Goal: Task Accomplishment & Management: Manage account settings

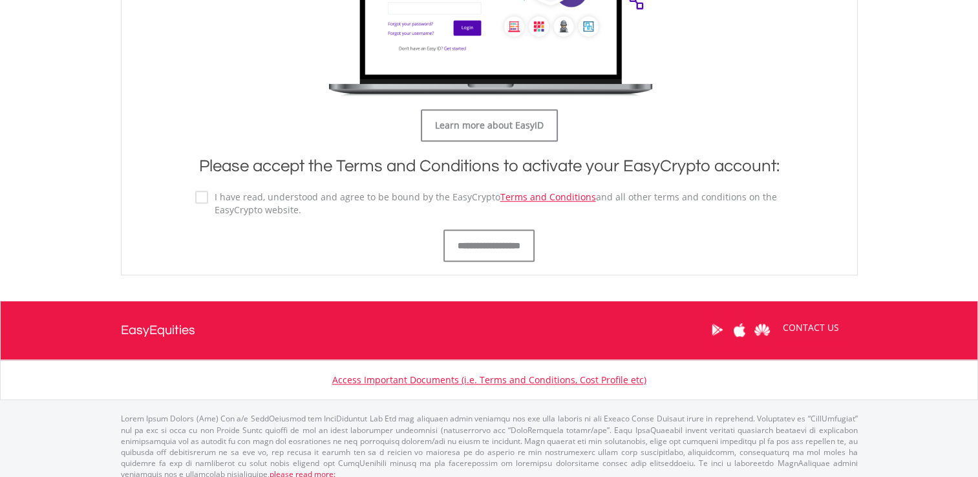
scroll to position [764, 0]
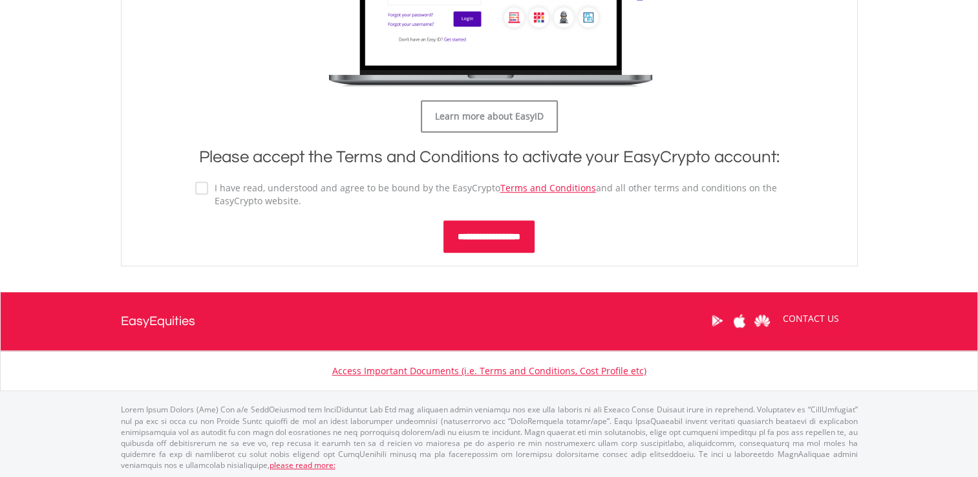
click at [484, 234] on input "**********" at bounding box center [488, 236] width 91 height 32
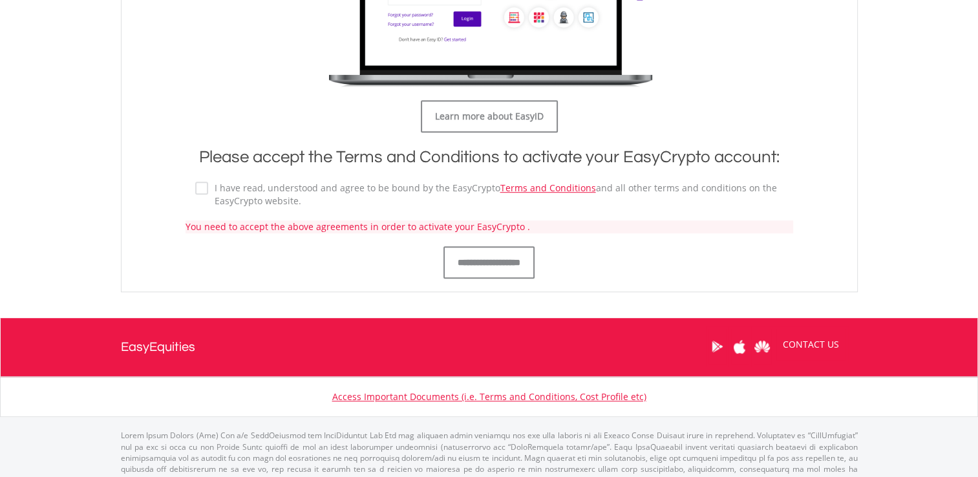
click at [208, 189] on label "I have read, understood and agree to be bound by the EasyCrypto Terms and Condi…" at bounding box center [495, 195] width 575 height 26
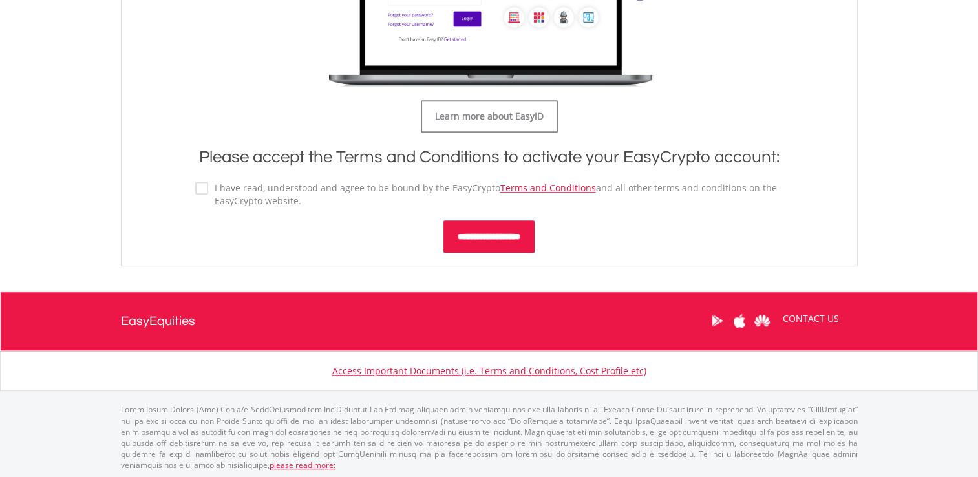
click at [465, 237] on input "**********" at bounding box center [488, 236] width 91 height 32
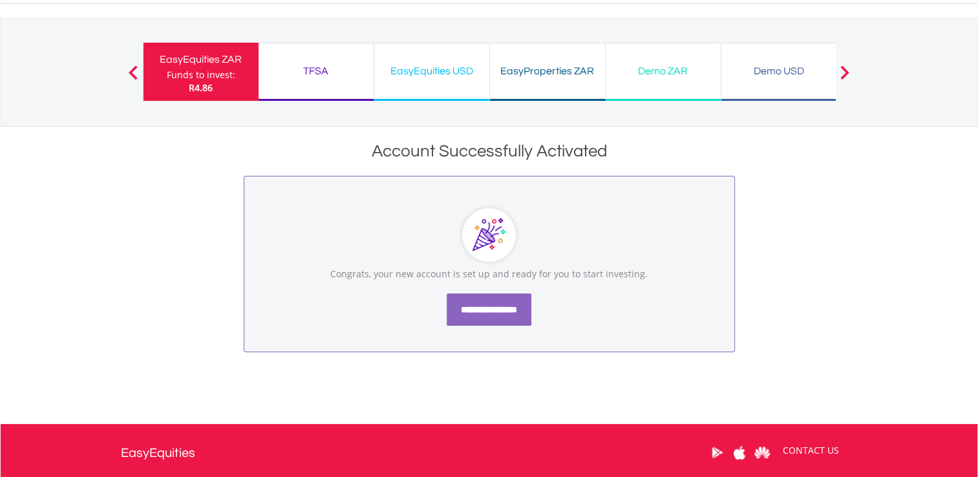
scroll to position [71, 0]
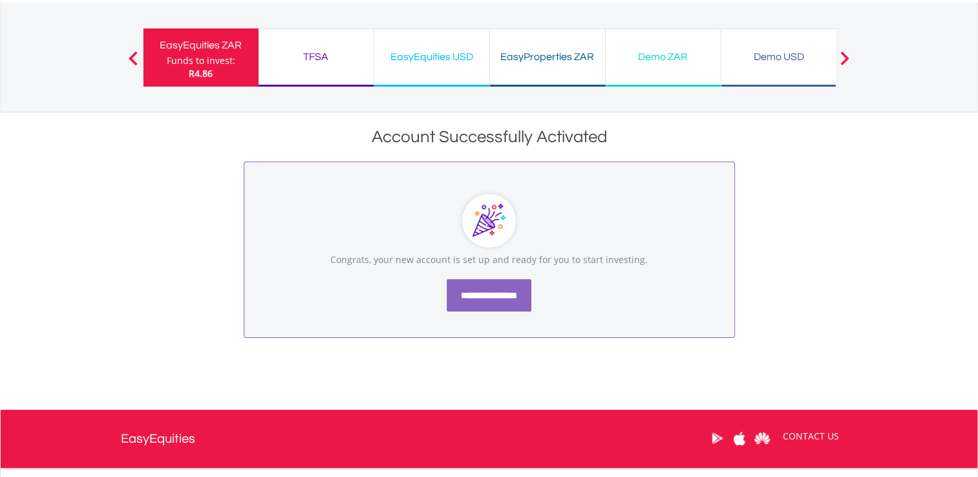
click at [487, 294] on input "**********" at bounding box center [489, 295] width 85 height 32
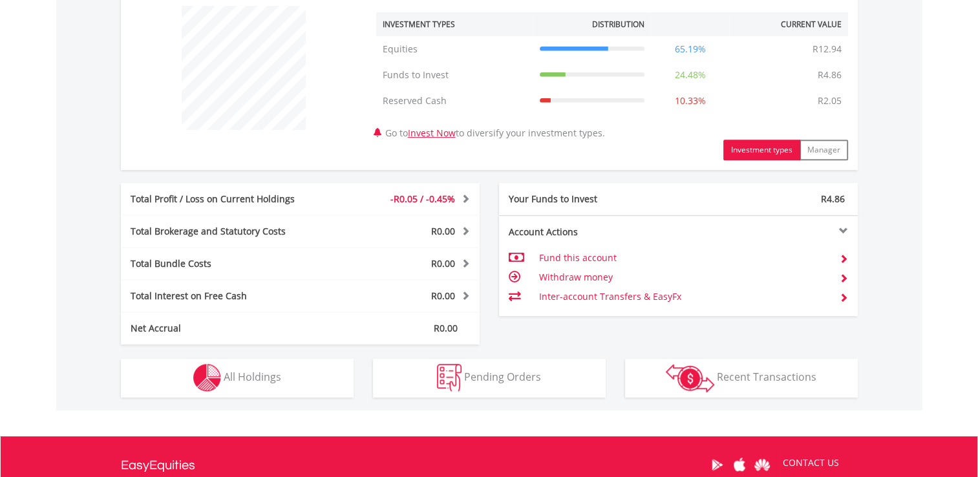
scroll to position [503, 0]
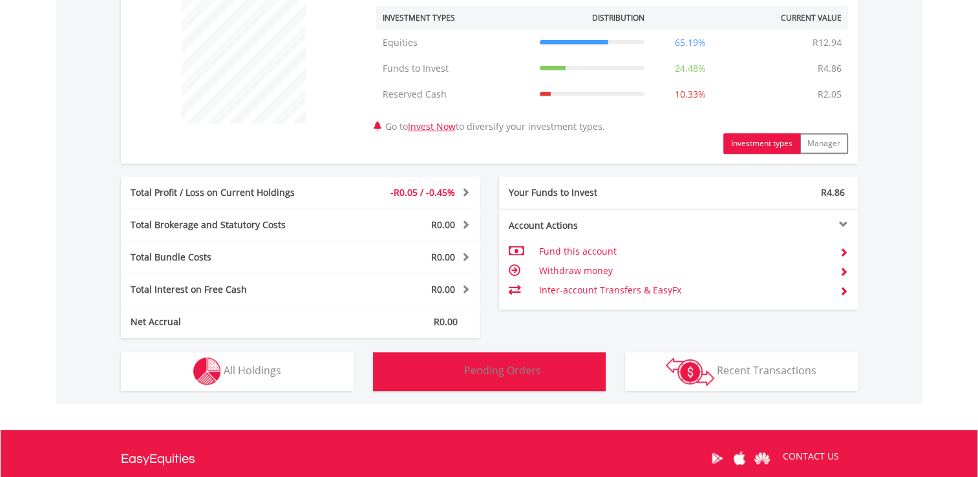
click at [575, 374] on button "Pending Orders Pending Orders" at bounding box center [489, 371] width 233 height 39
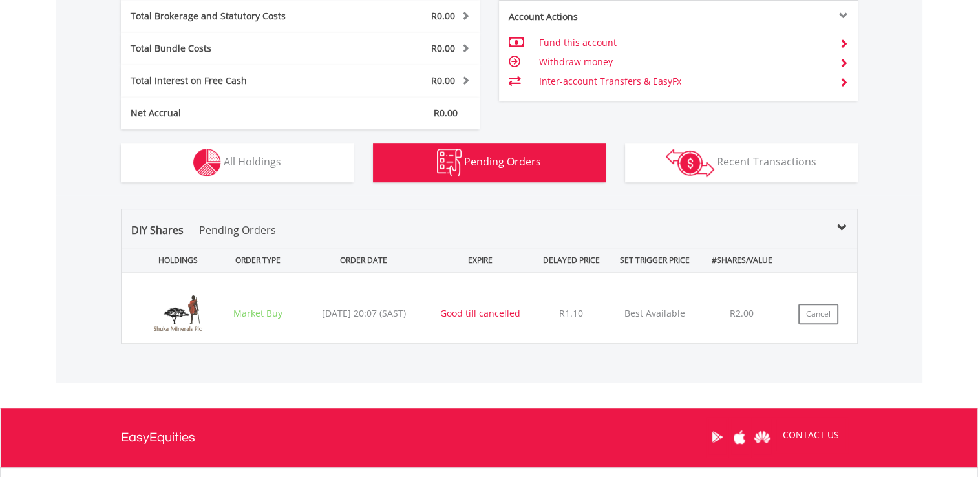
scroll to position [709, 0]
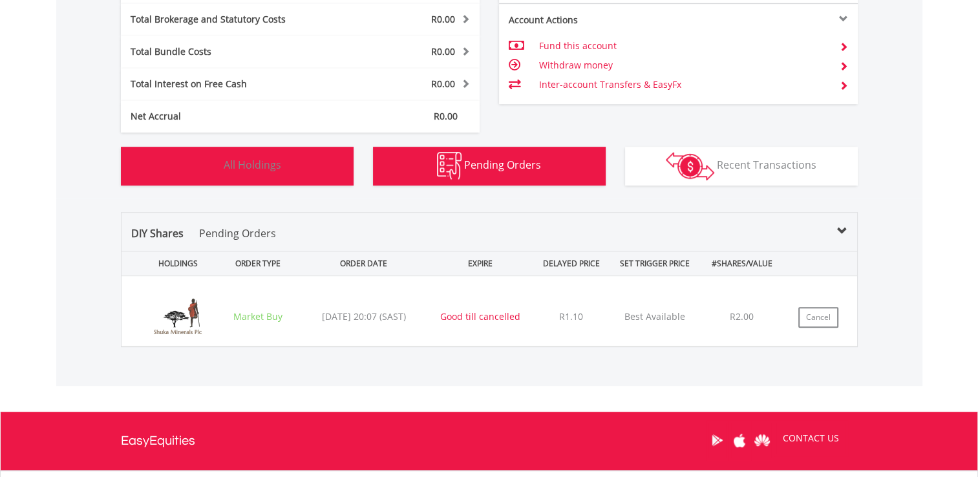
click at [317, 158] on button "Holdings All Holdings" at bounding box center [237, 166] width 233 height 39
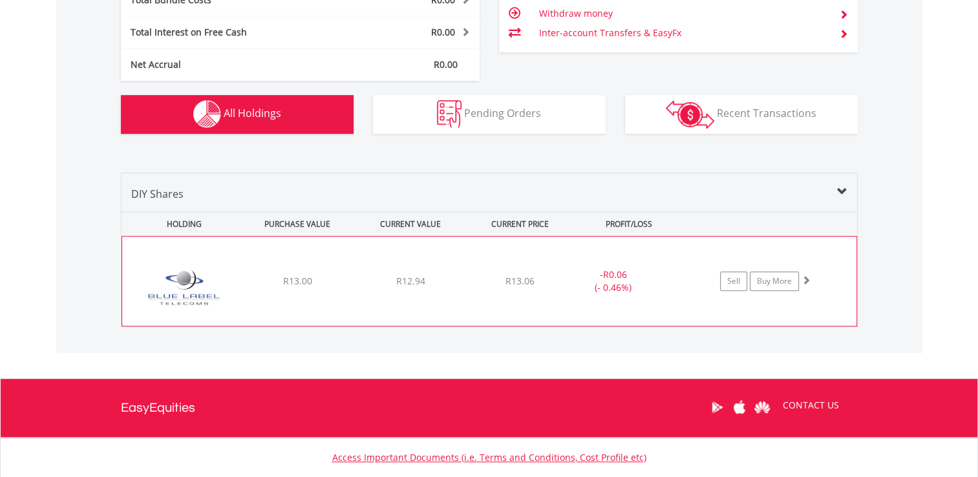
scroll to position [759, 0]
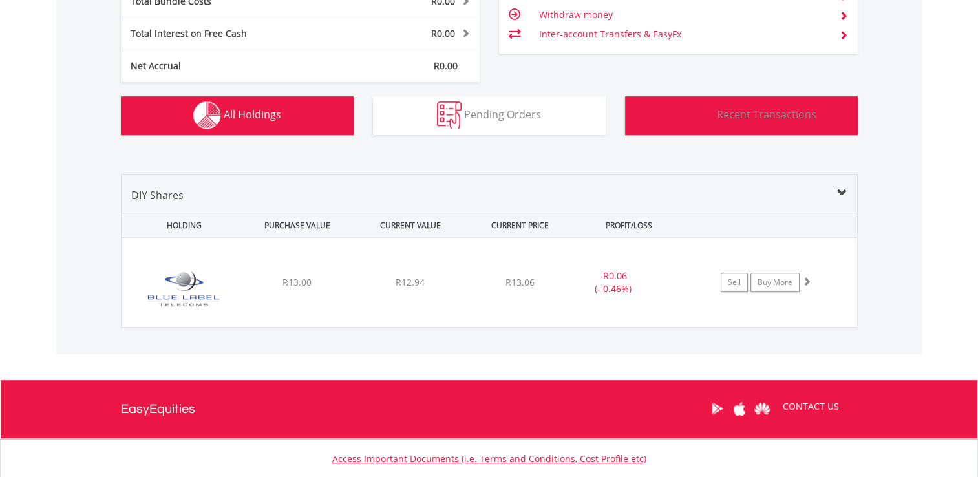
click at [756, 118] on span "Recent Transactions" at bounding box center [767, 114] width 100 height 14
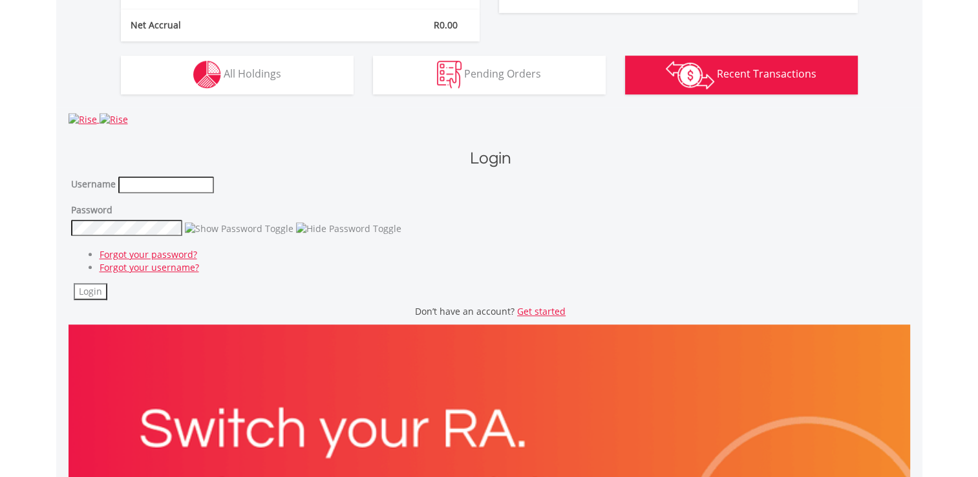
scroll to position [791, 0]
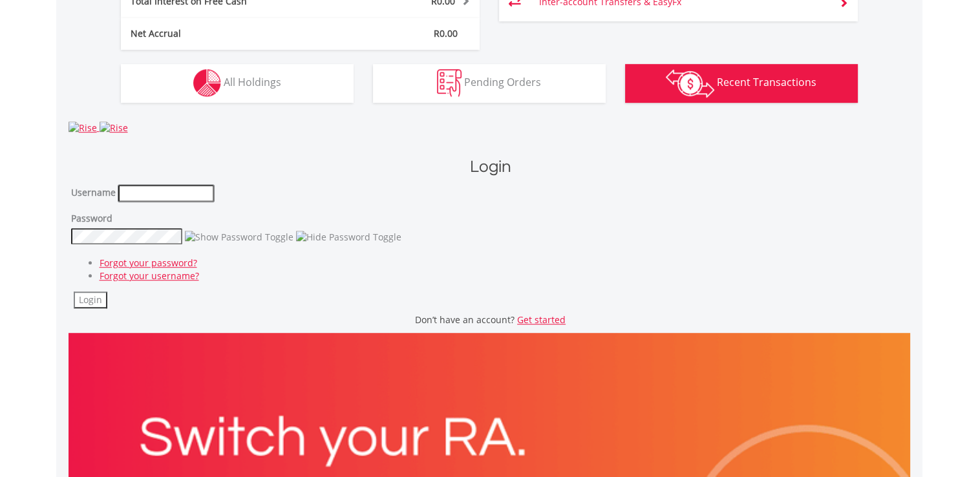
click at [191, 191] on input "text" at bounding box center [166, 193] width 96 height 17
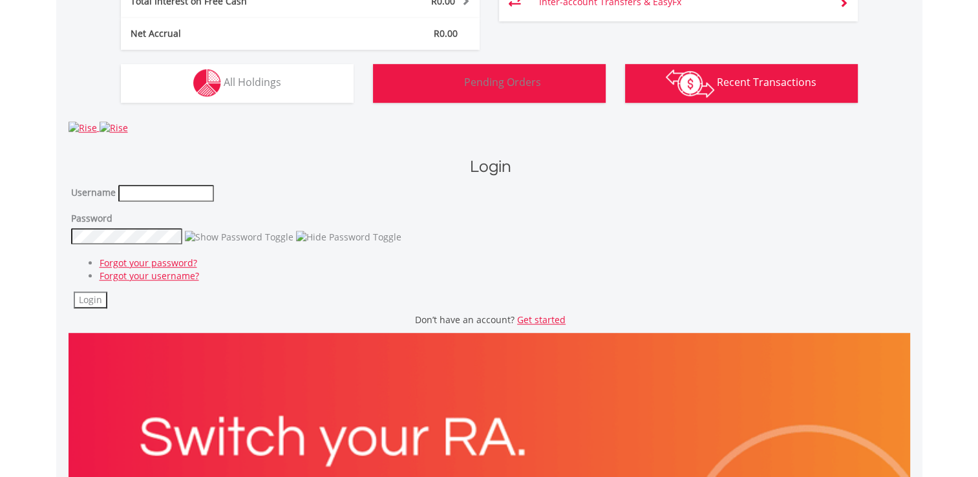
click at [445, 93] on img "button" at bounding box center [449, 83] width 25 height 28
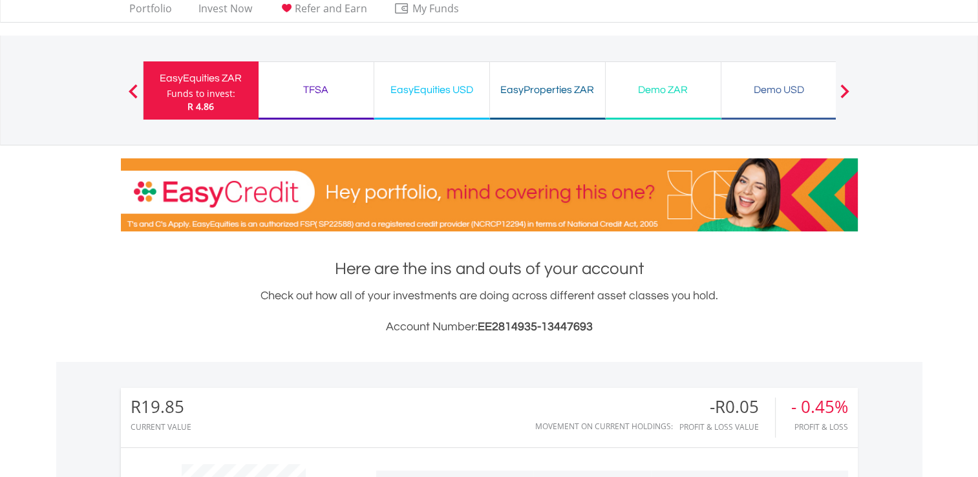
scroll to position [0, 0]
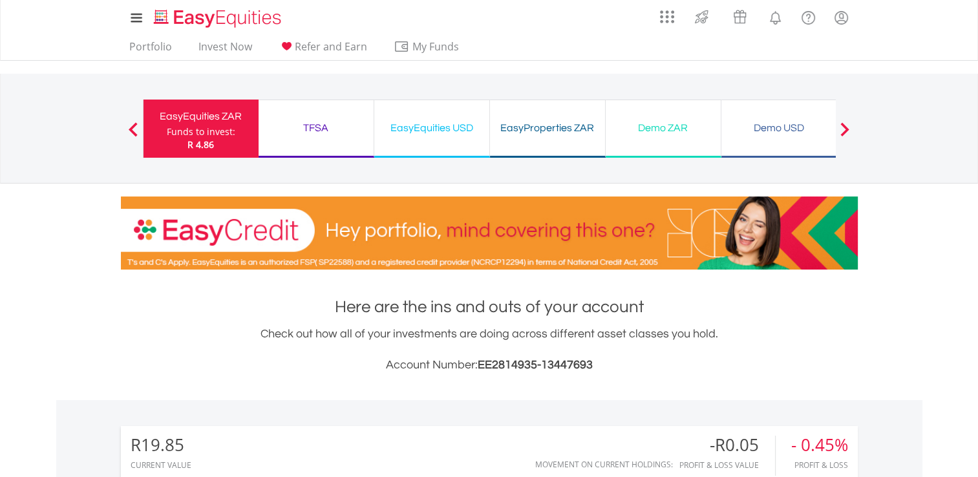
click at [330, 124] on div "TFSA" at bounding box center [316, 128] width 100 height 18
